Goal: Transaction & Acquisition: Obtain resource

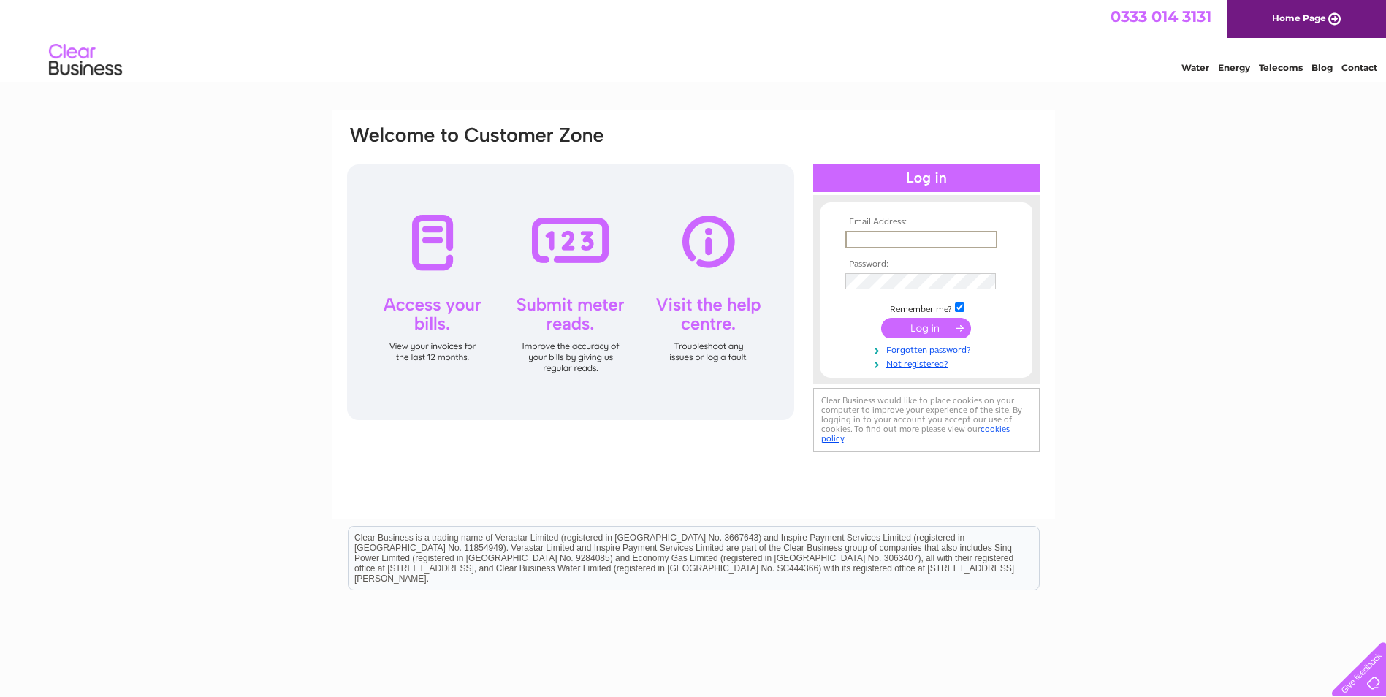
click at [865, 242] on input "text" at bounding box center [921, 240] width 152 height 18
type input "[EMAIL_ADDRESS][DOMAIN_NAME]"
click at [881, 318] on input "submit" at bounding box center [926, 328] width 90 height 20
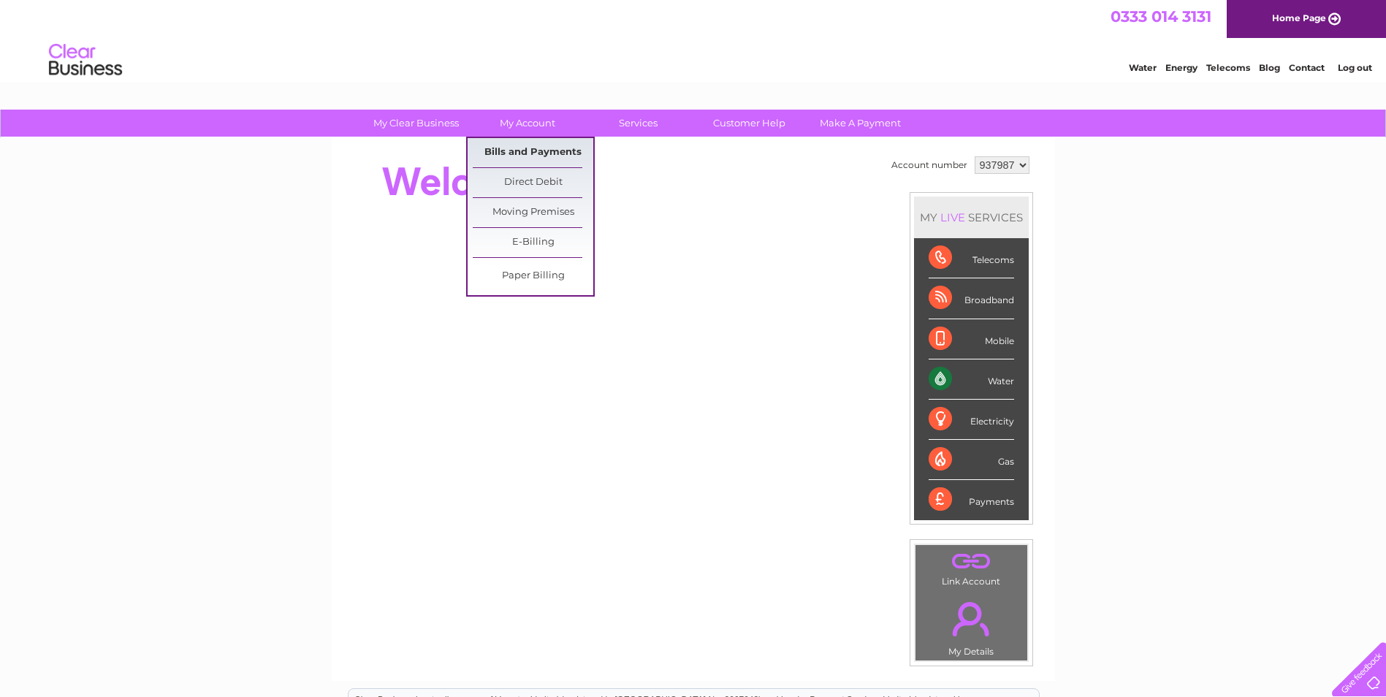
click at [538, 149] on link "Bills and Payments" at bounding box center [533, 152] width 121 height 29
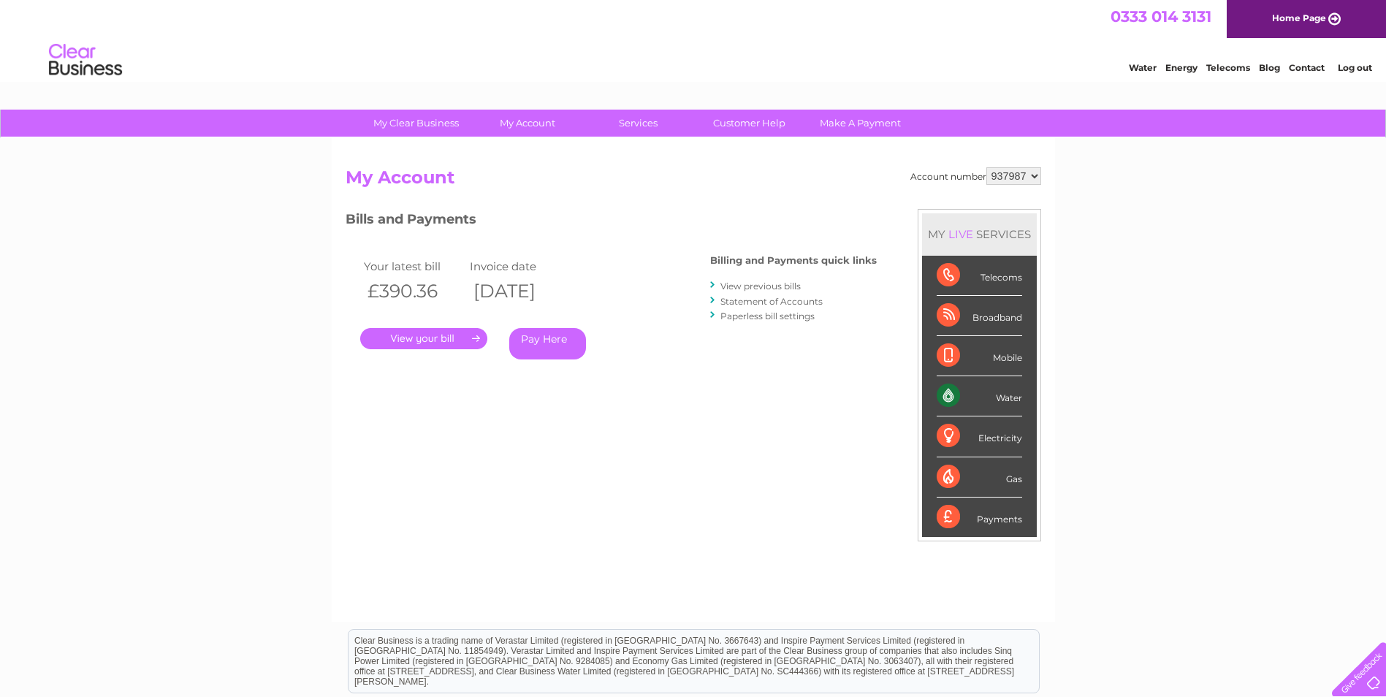
click at [753, 286] on link "View previous bills" at bounding box center [760, 285] width 80 height 11
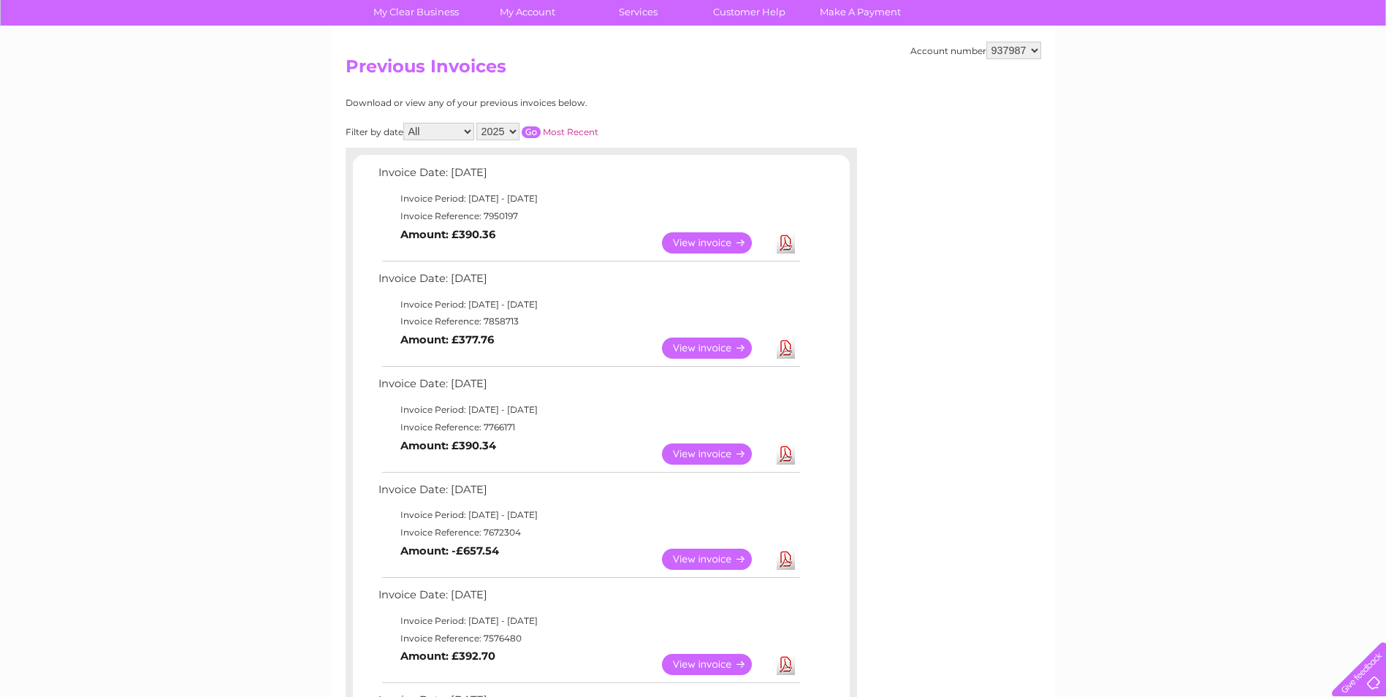
scroll to position [146, 0]
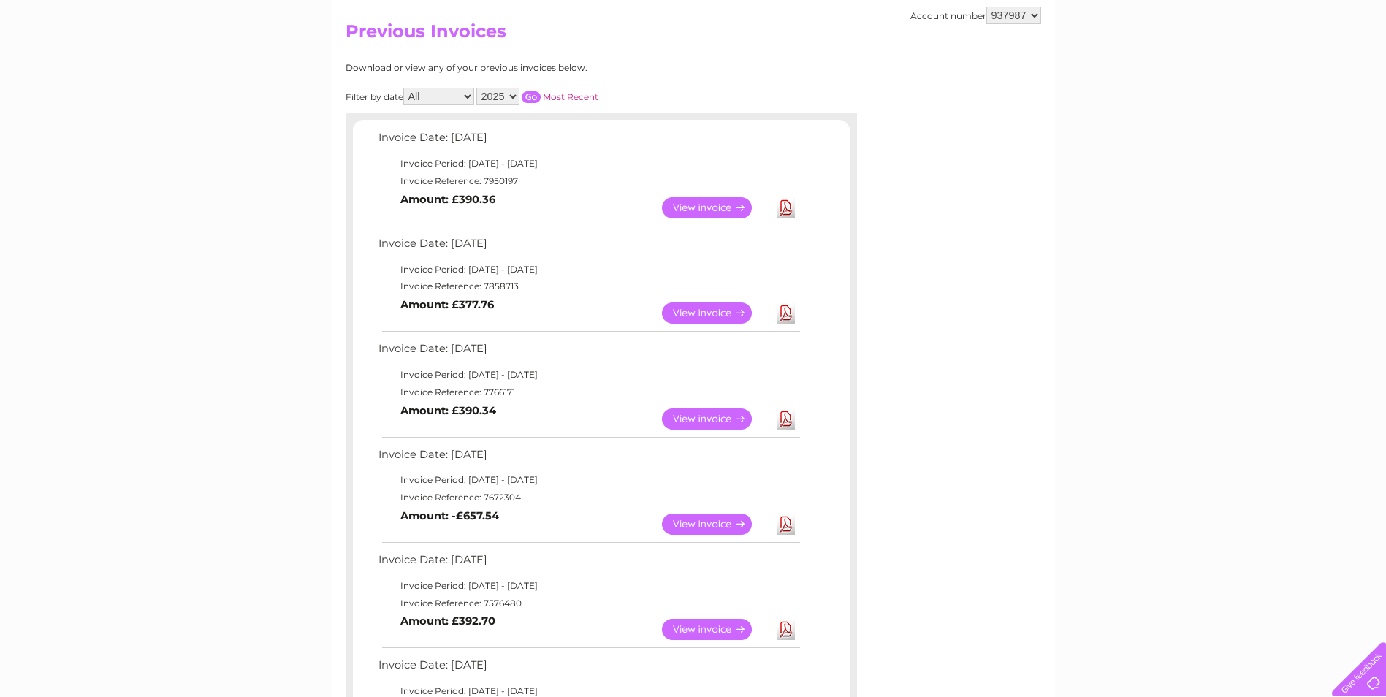
click at [702, 524] on link "View" at bounding box center [715, 524] width 107 height 21
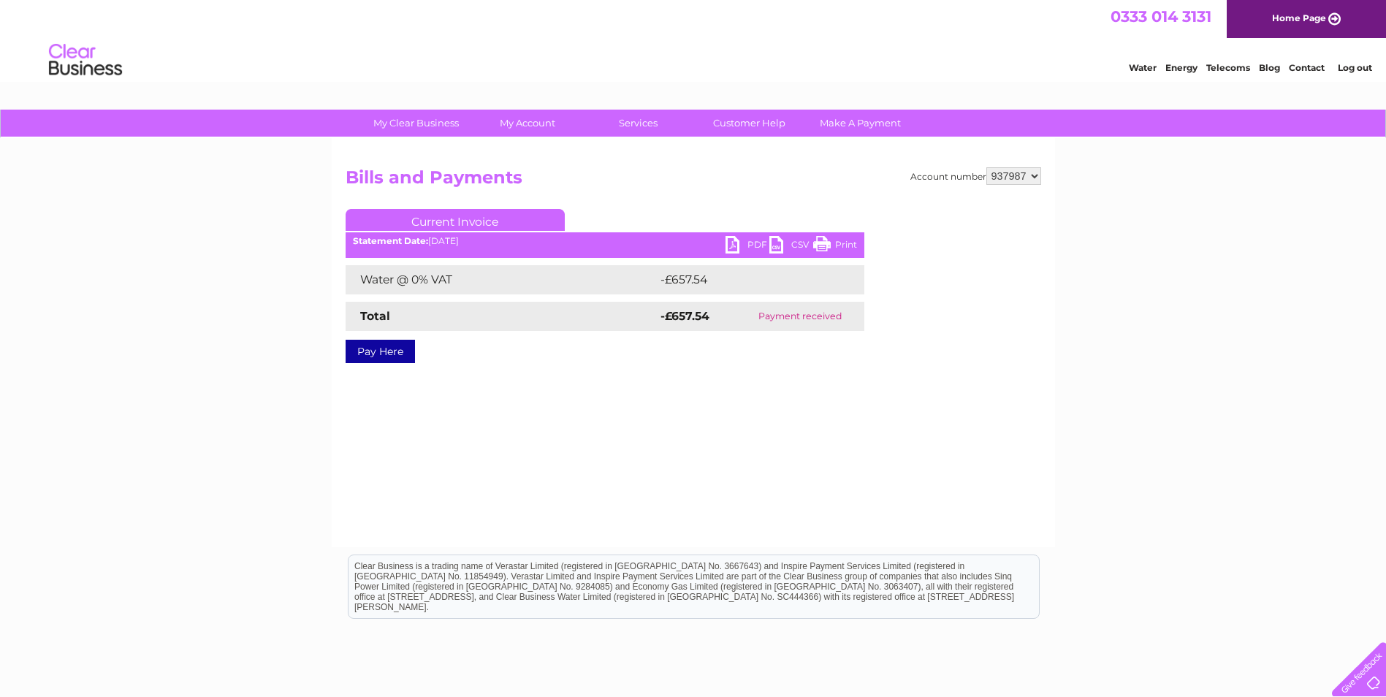
click at [732, 237] on link "PDF" at bounding box center [747, 246] width 44 height 21
click at [1143, 42] on div "Water Energy Telecoms Blog Contact Log out" at bounding box center [693, 61] width 1386 height 47
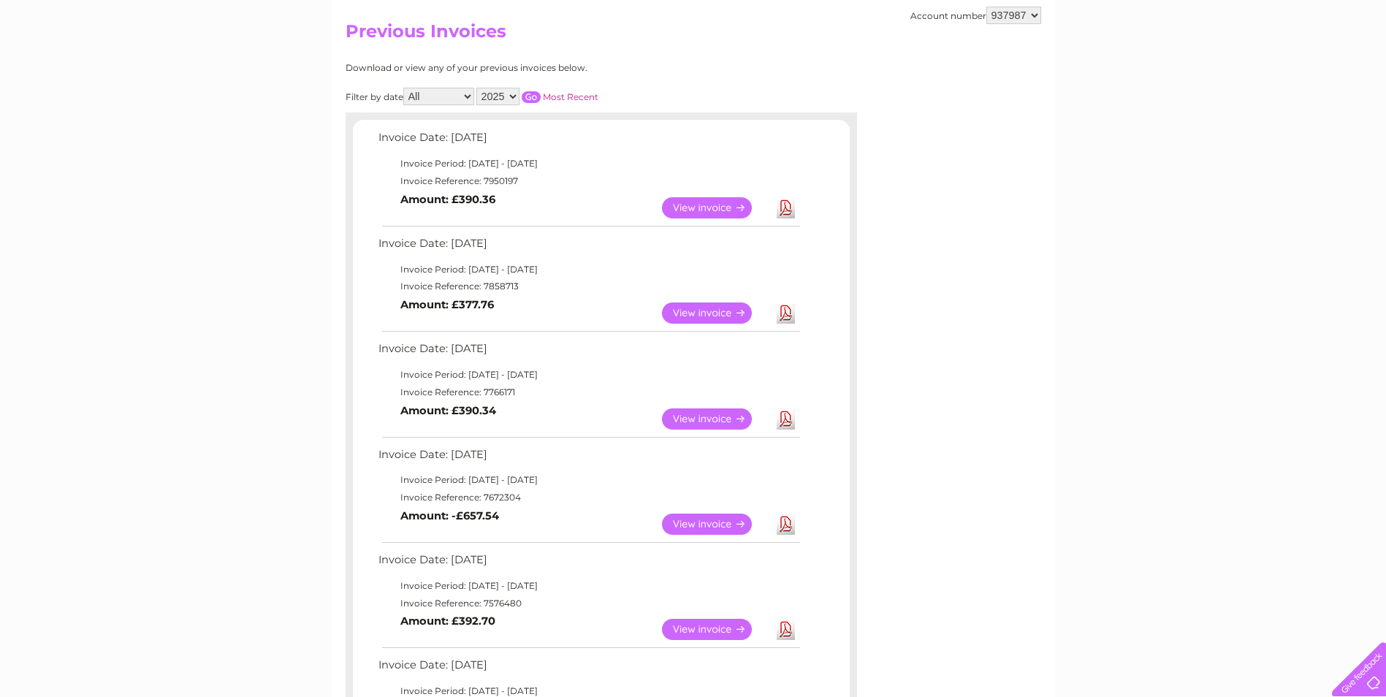
click at [728, 210] on link "View" at bounding box center [715, 207] width 107 height 21
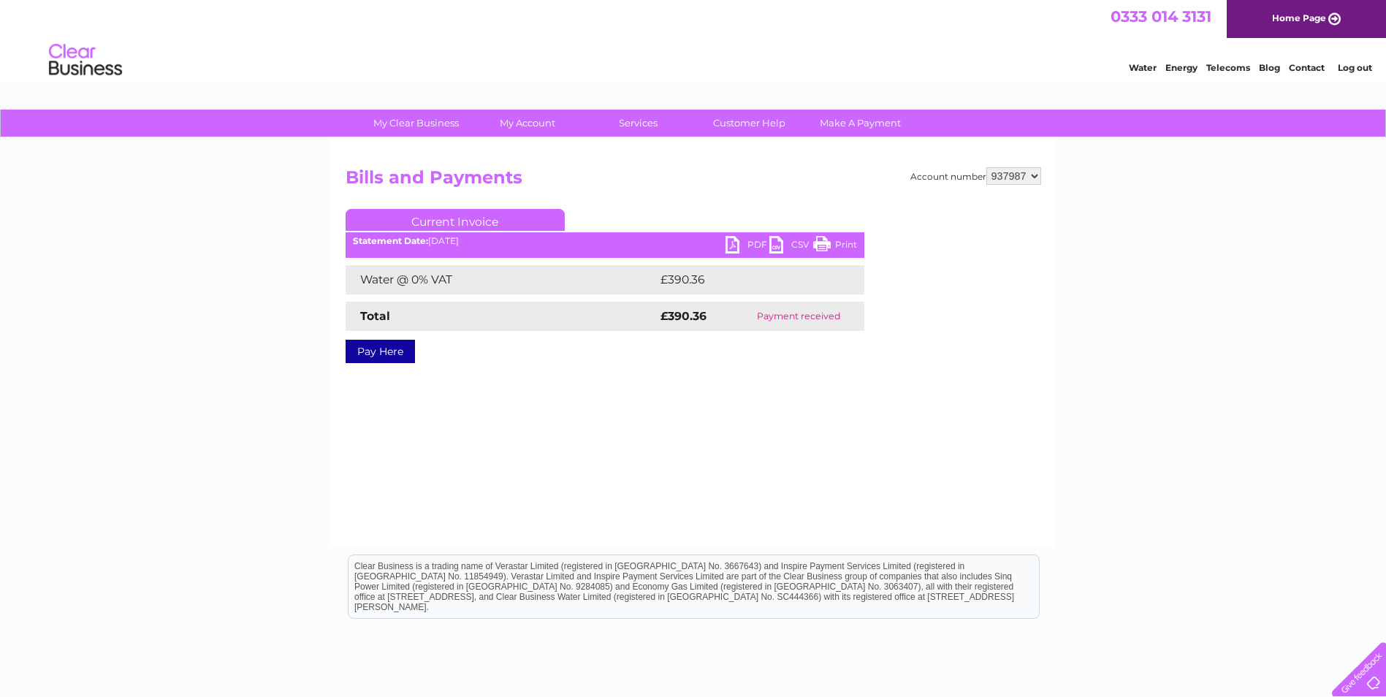
click at [752, 236] on ul "Current Invoice" at bounding box center [605, 222] width 519 height 27
click at [749, 240] on link "PDF" at bounding box center [747, 246] width 44 height 21
